Goal: Check status: Check status

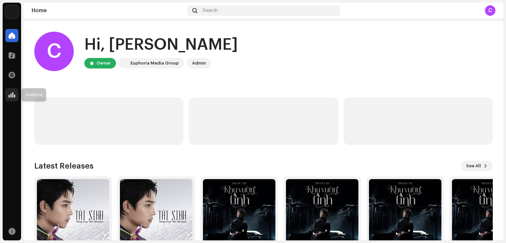
click at [12, 101] on div at bounding box center [11, 94] width 13 height 13
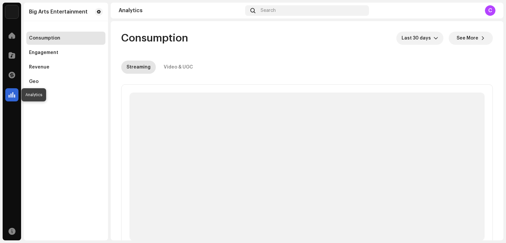
click at [15, 96] on div at bounding box center [11, 94] width 13 height 13
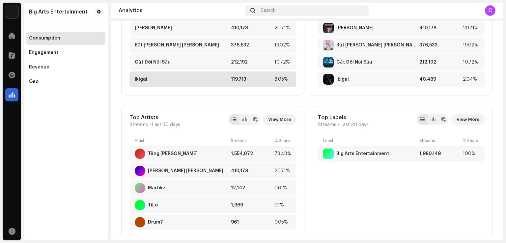
scroll to position [165, 0]
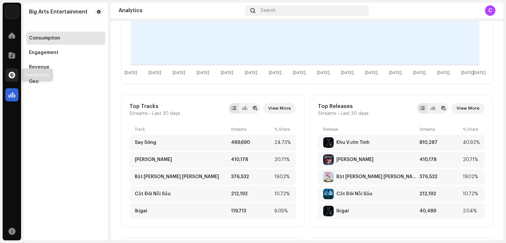
click at [17, 74] on div at bounding box center [11, 74] width 13 height 13
click at [13, 75] on span at bounding box center [12, 74] width 7 height 5
